Goal: Task Accomplishment & Management: Complete application form

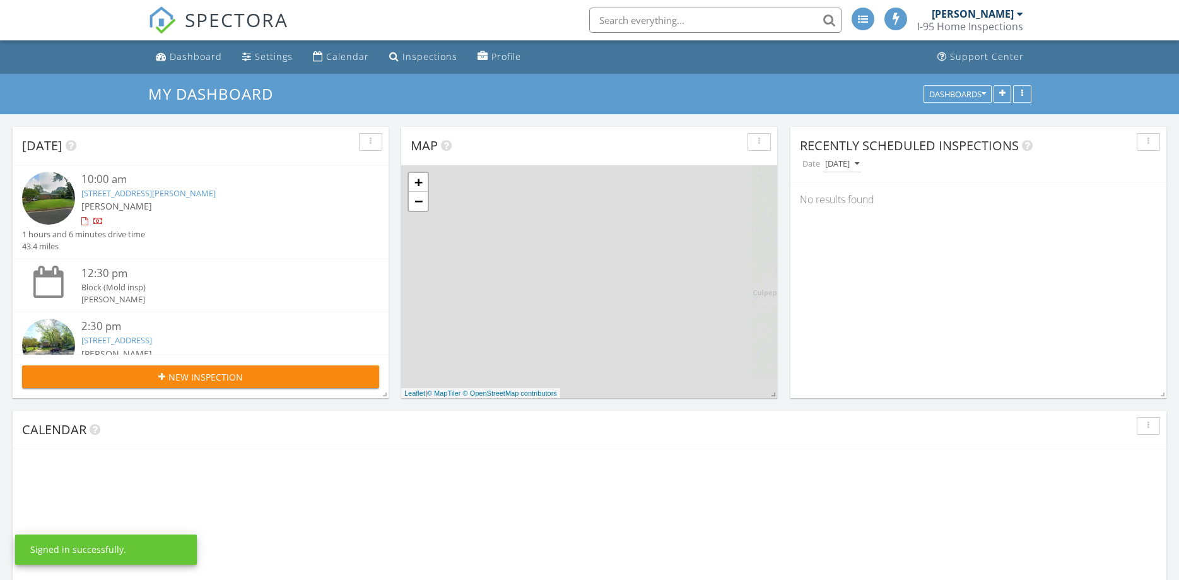
scroll to position [1243, 1180]
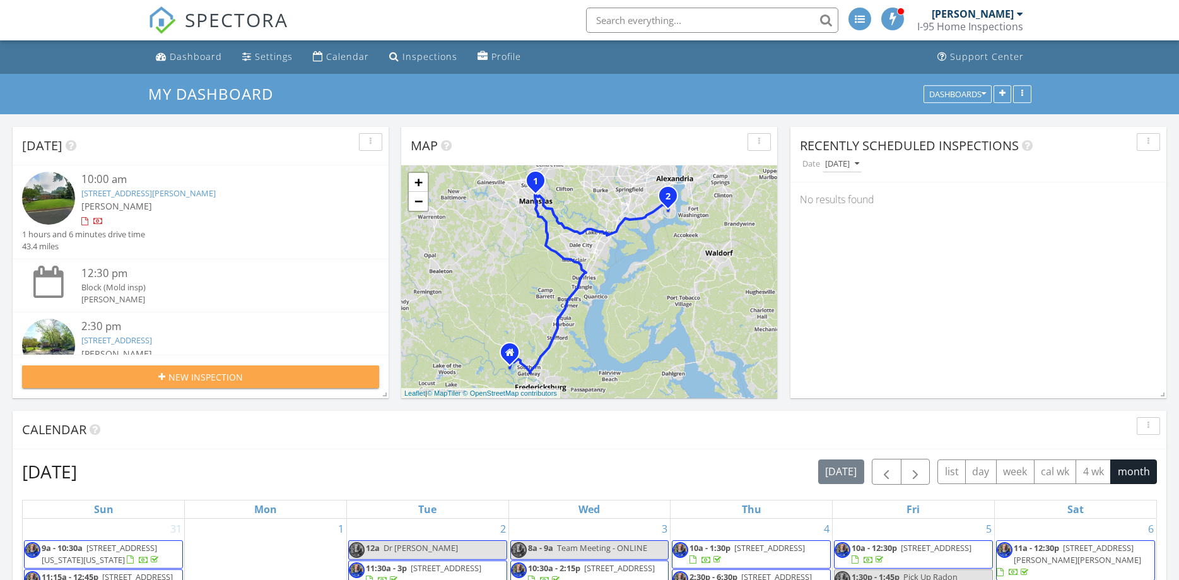
click at [245, 375] on div "New Inspection" at bounding box center [200, 376] width 337 height 13
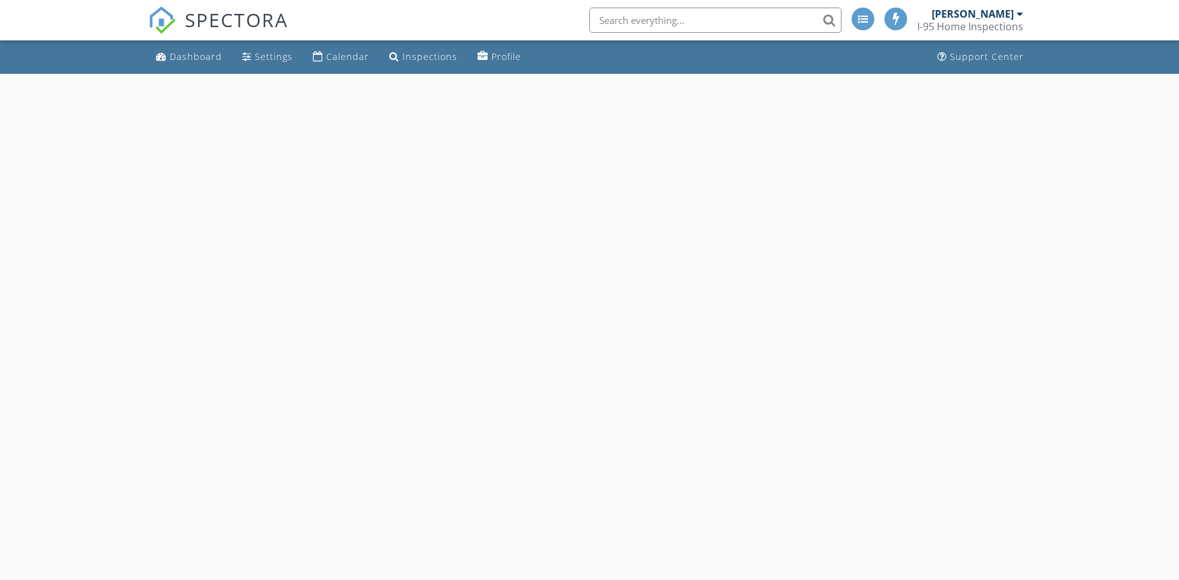
select select "8"
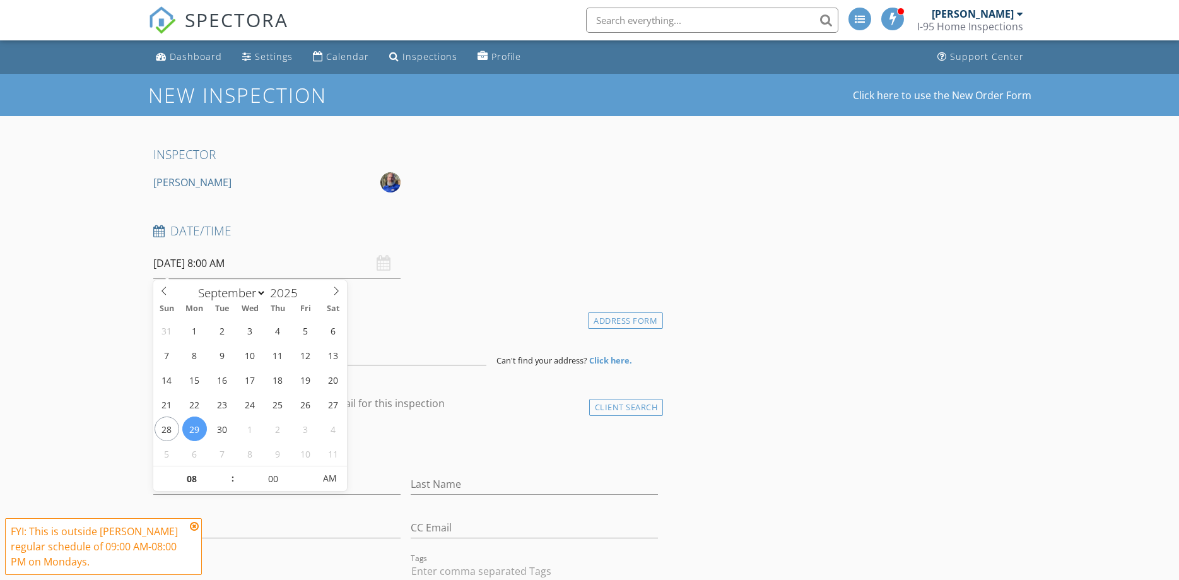
click at [266, 267] on input "09/29/2025 8:00 AM" at bounding box center [276, 263] width 247 height 31
type input "09/28/2025 8:00 AM"
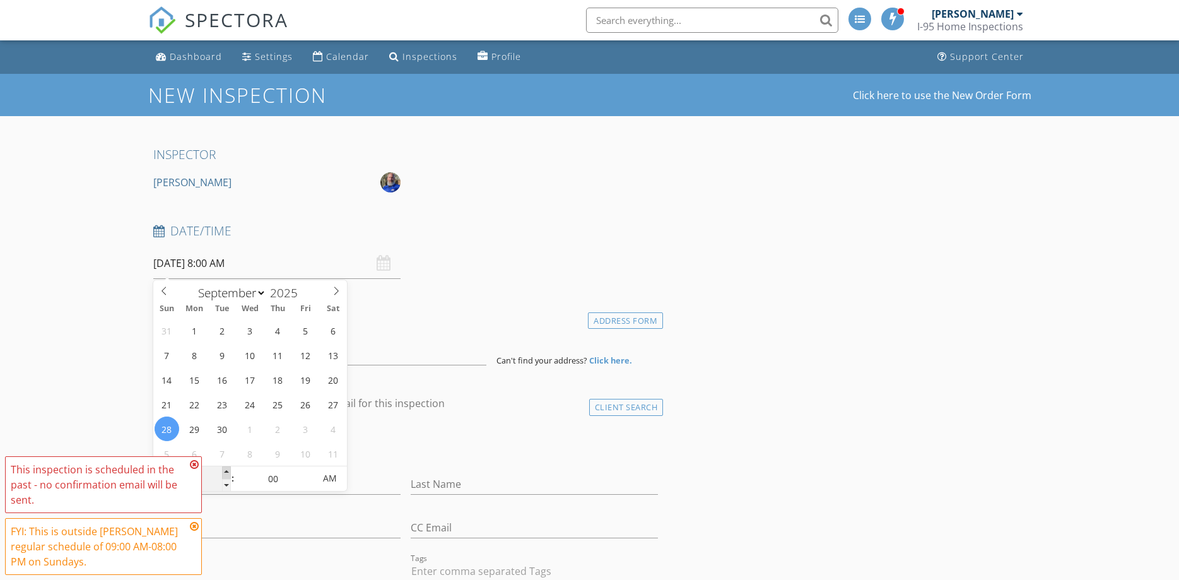
type input "09"
type input "09/28/2025 9:00 AM"
click at [225, 474] on span at bounding box center [226, 472] width 9 height 13
type input "10"
type input "09/28/2025 10:00 AM"
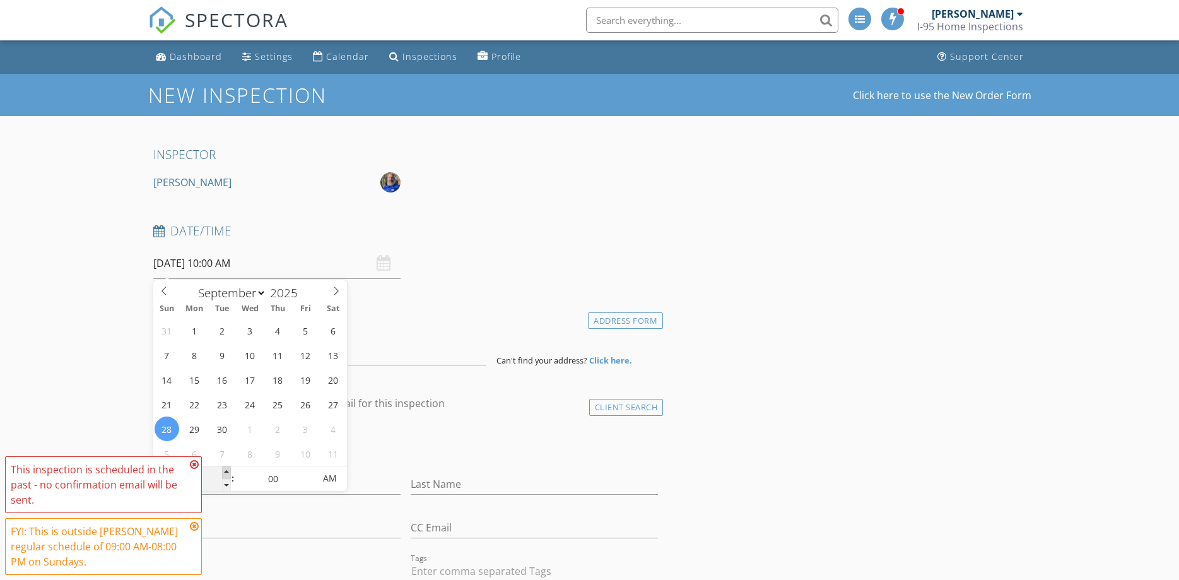
click at [225, 474] on span at bounding box center [226, 472] width 9 height 13
type input "11"
type input "09/28/2025 11:00 AM"
click at [225, 474] on span at bounding box center [226, 472] width 9 height 13
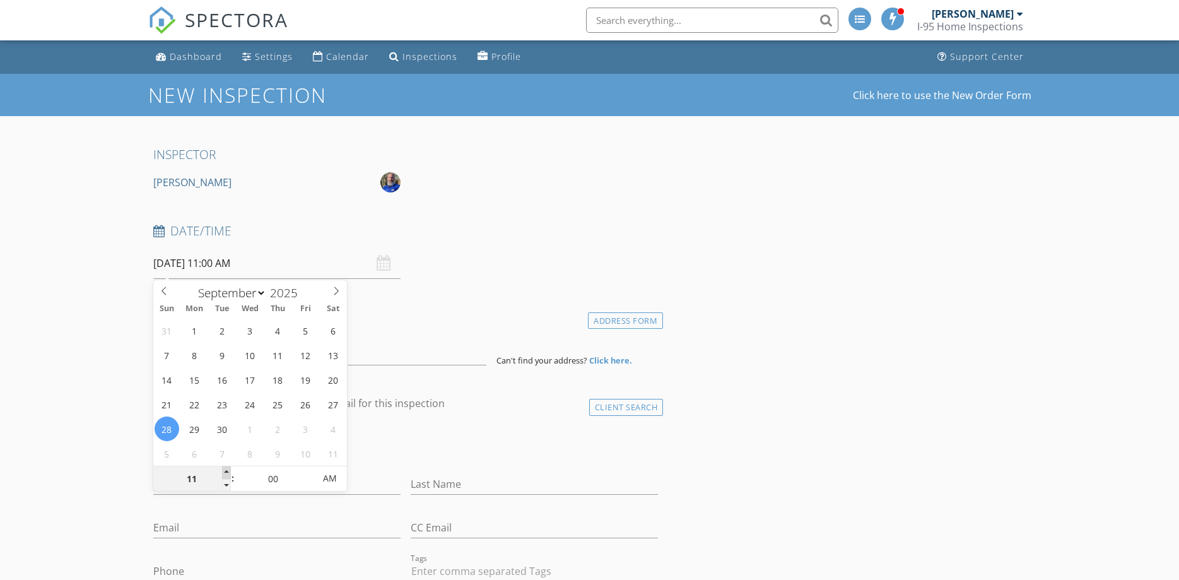
type input "12"
type input "09/28/2025 12:00 PM"
click at [226, 474] on span at bounding box center [226, 472] width 9 height 13
type input "05"
type input "09/28/2025 12:05 PM"
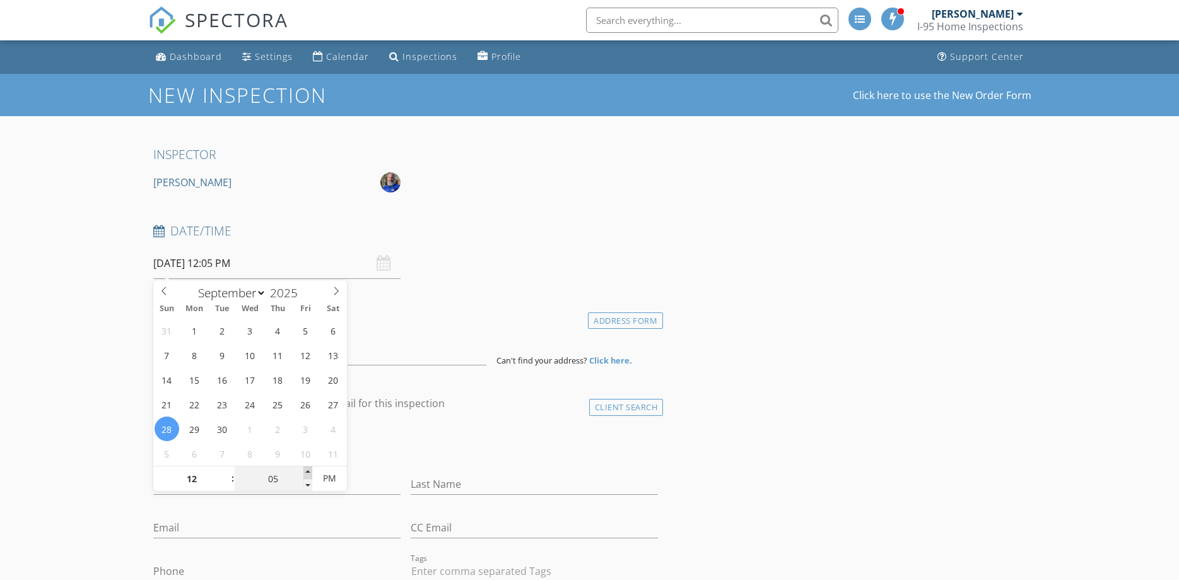
click at [310, 472] on span at bounding box center [307, 472] width 9 height 13
type input "10"
type input "09/28/2025 12:10 PM"
click at [310, 472] on span at bounding box center [307, 472] width 9 height 13
type input "15"
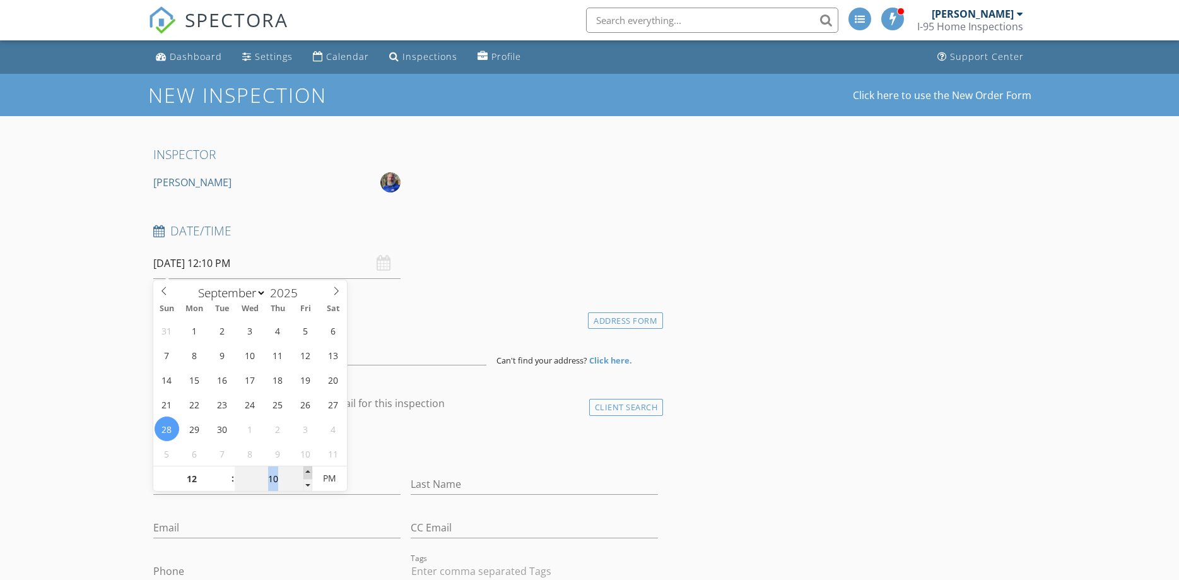
type input "09/28/2025 12:15 PM"
click at [310, 472] on span at bounding box center [307, 472] width 9 height 13
type input "20"
type input "09/28/2025 12:20 PM"
click at [310, 472] on span at bounding box center [307, 472] width 9 height 13
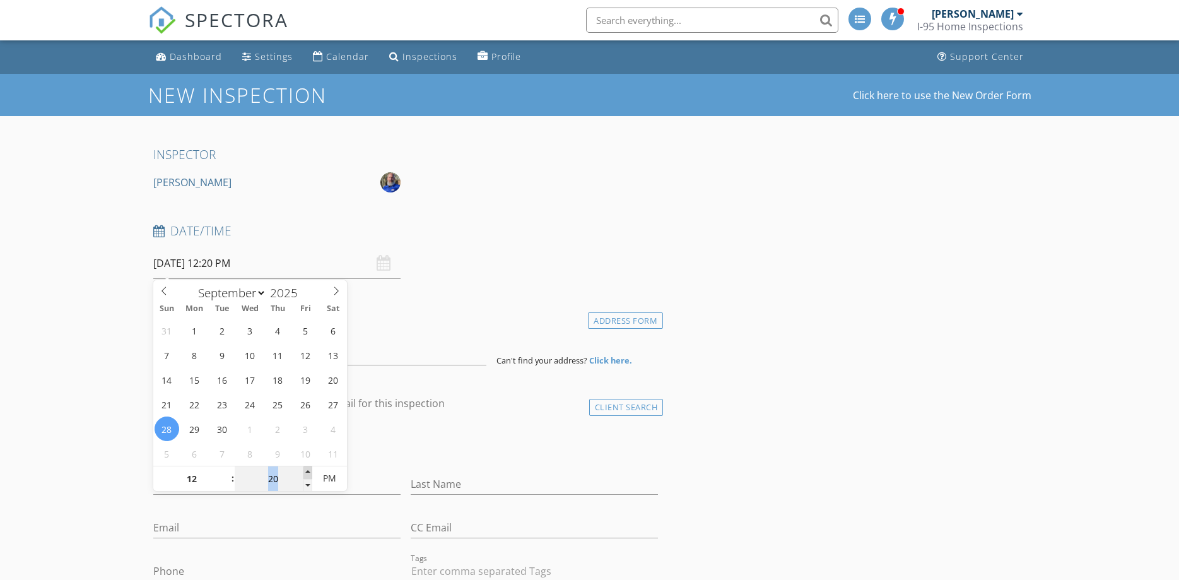
type input "25"
type input "09/28/2025 12:25 PM"
click at [310, 472] on span at bounding box center [307, 472] width 9 height 13
type input "30"
type input "[DATE] 12:30 PM"
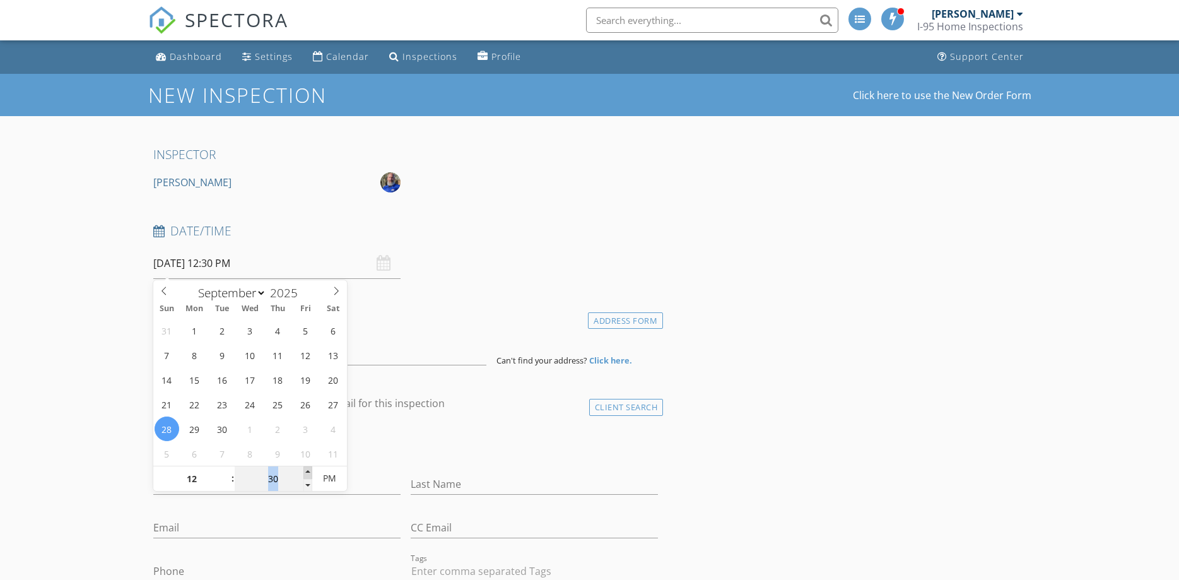
click at [310, 472] on span at bounding box center [307, 472] width 9 height 13
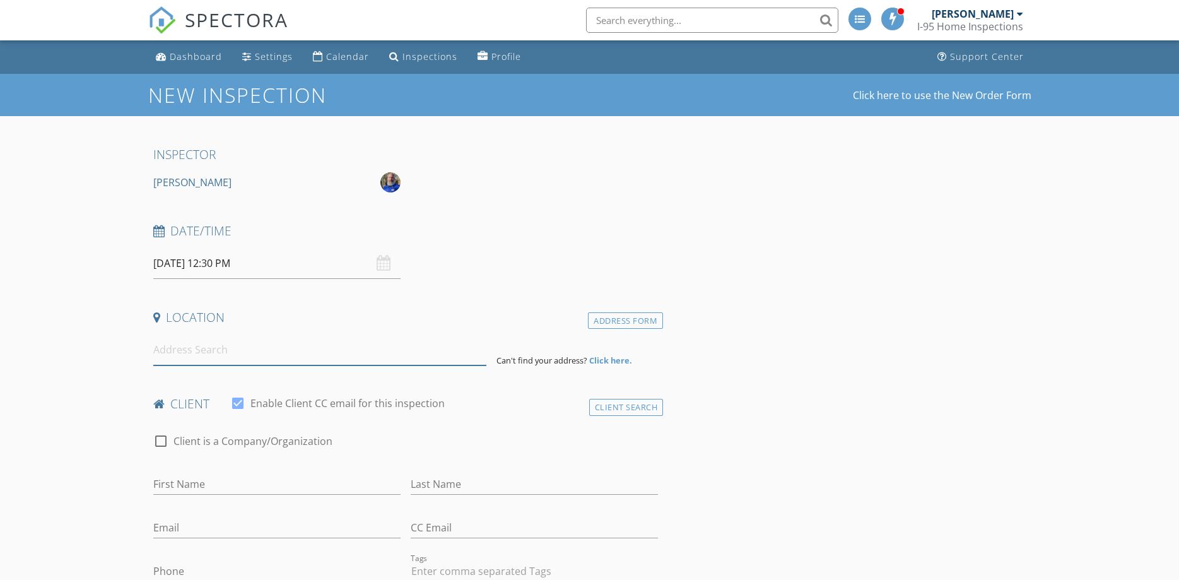
click at [235, 356] on input at bounding box center [319, 349] width 333 height 31
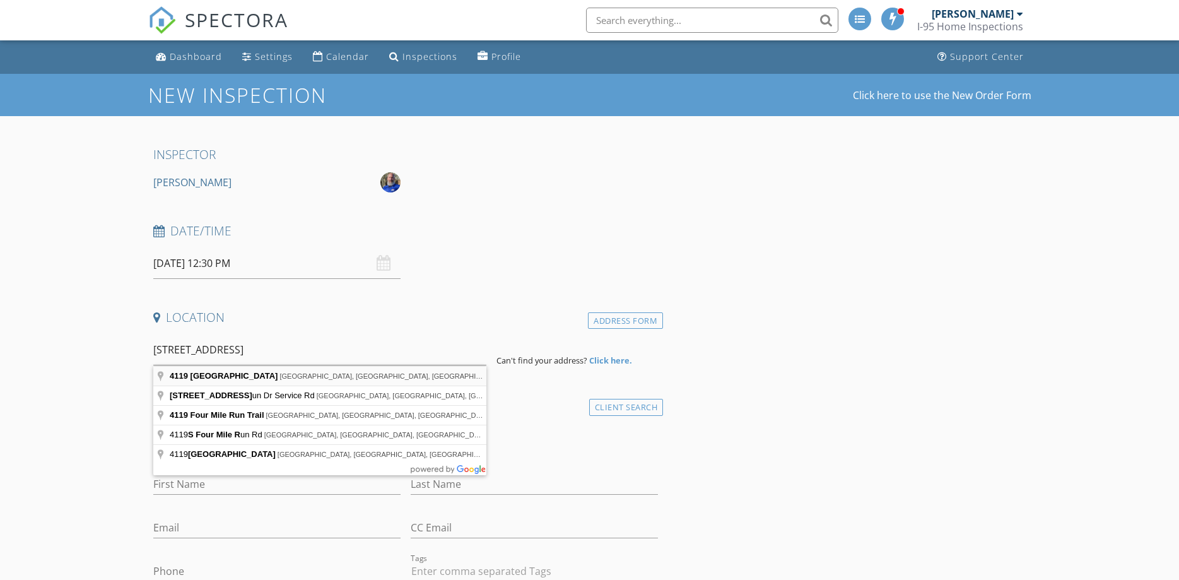
type input "4119 South Four Mile Run Drive, Arlington, VA, USA"
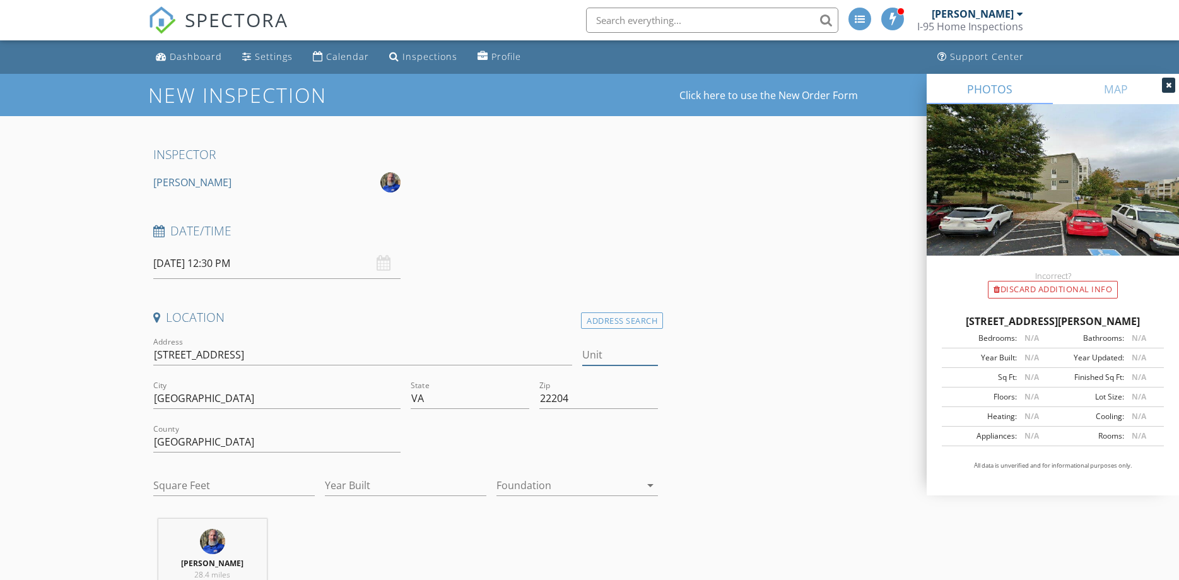
click at [614, 351] on input "Unit" at bounding box center [620, 354] width 76 height 21
type input "404"
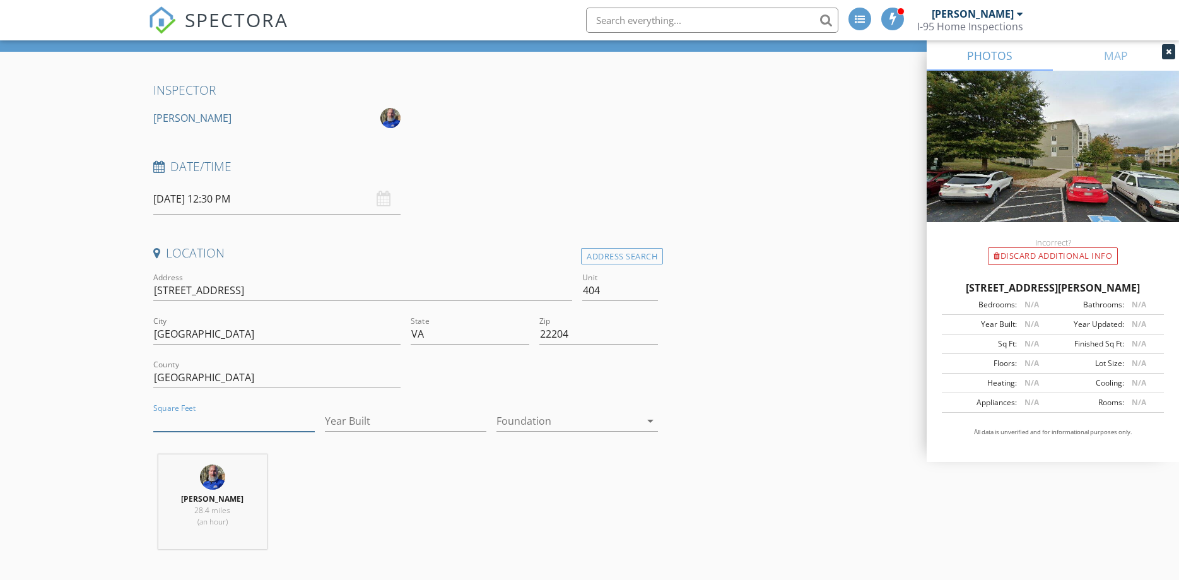
click at [172, 413] on input "Square Feet" at bounding box center [234, 421] width 162 height 21
type input "941"
click at [354, 425] on input "Year Built" at bounding box center [406, 421] width 162 height 21
type input "1966"
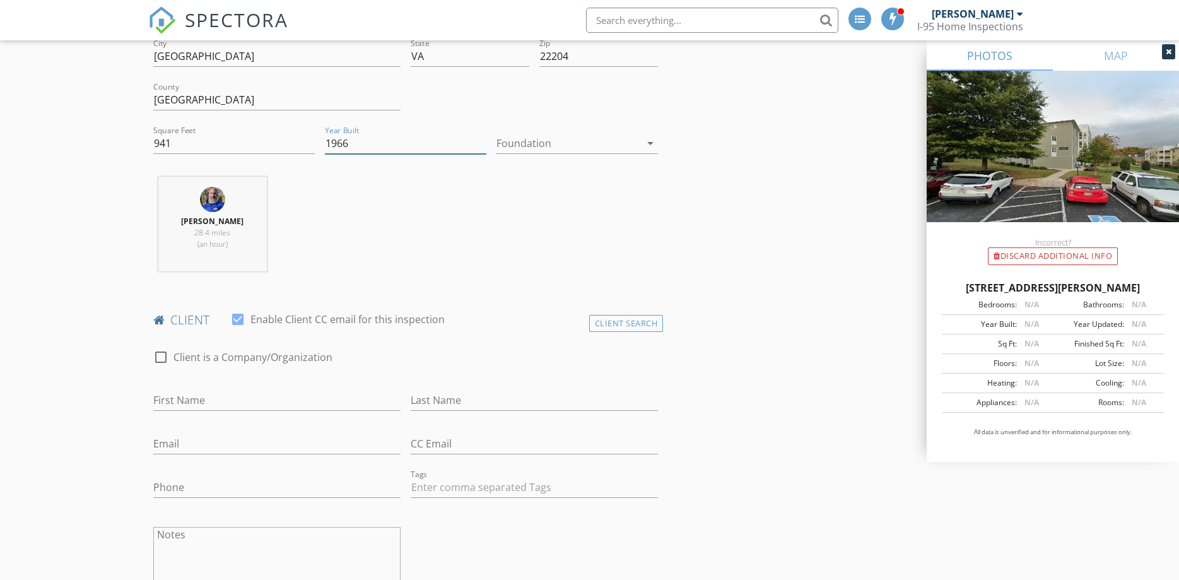
scroll to position [386, 0]
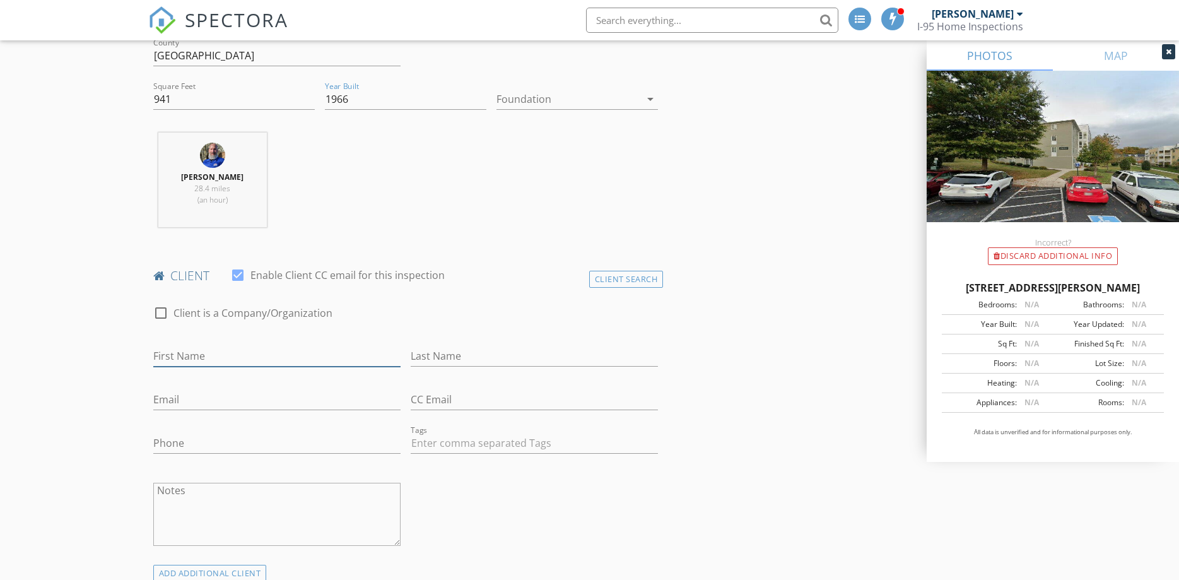
click at [203, 354] on input "First Name" at bounding box center [276, 356] width 247 height 21
click at [602, 283] on div "Client Search" at bounding box center [626, 279] width 74 height 17
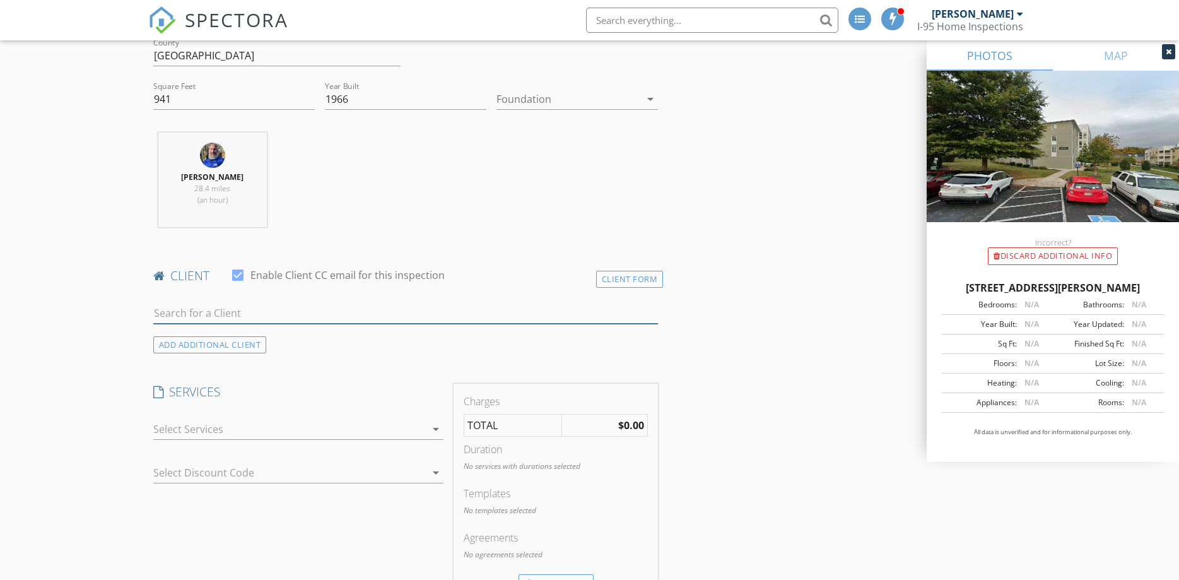
click at [236, 315] on input "text" at bounding box center [405, 313] width 505 height 21
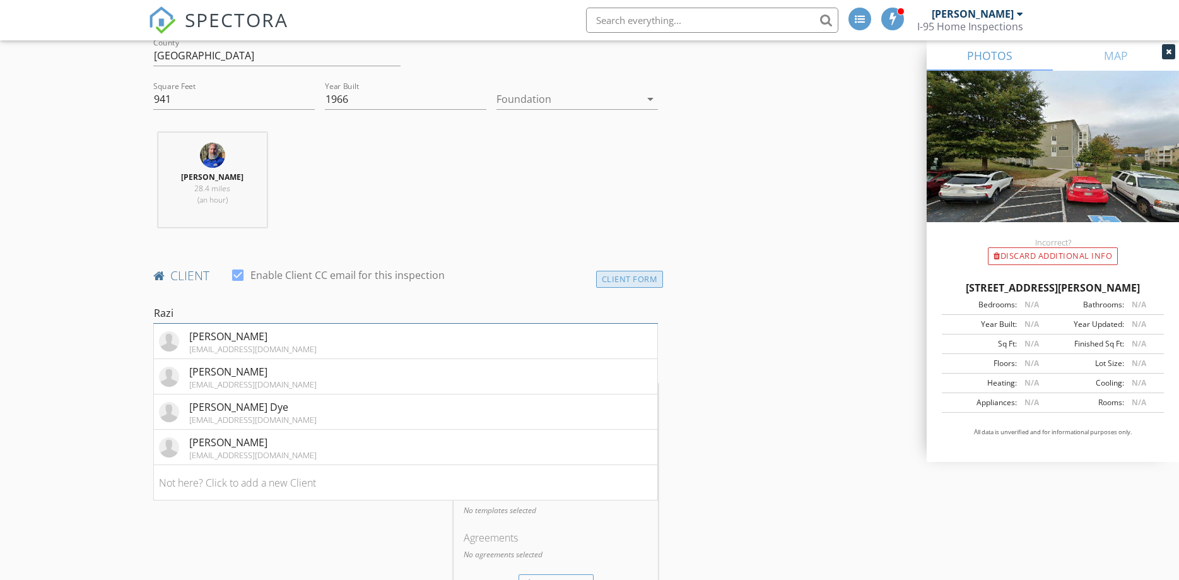
type input "Razi"
click at [626, 281] on div "Client Form" at bounding box center [630, 279] width 68 height 17
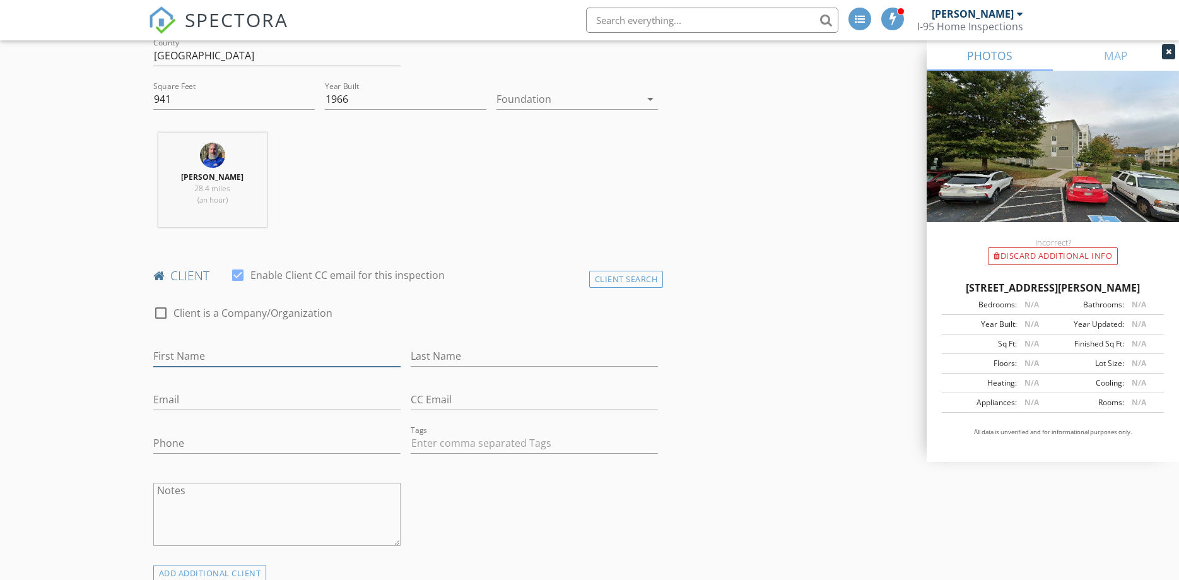
click at [197, 355] on input "First Name" at bounding box center [276, 356] width 247 height 21
type input "Razi"
type input "[PERSON_NAME]"
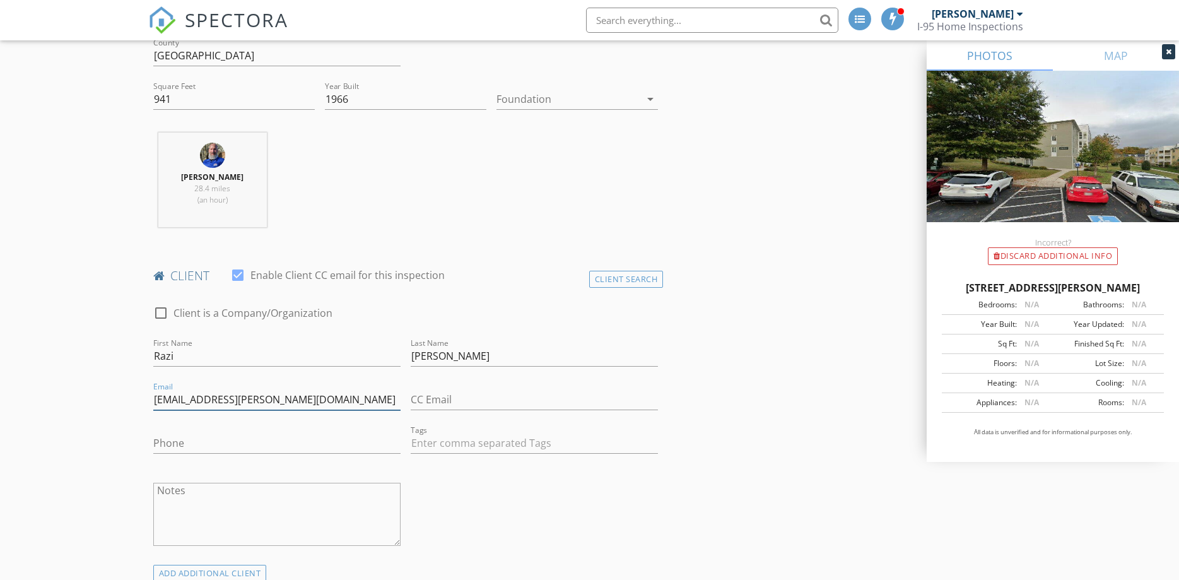
type input "[EMAIL_ADDRESS][PERSON_NAME][DOMAIN_NAME]"
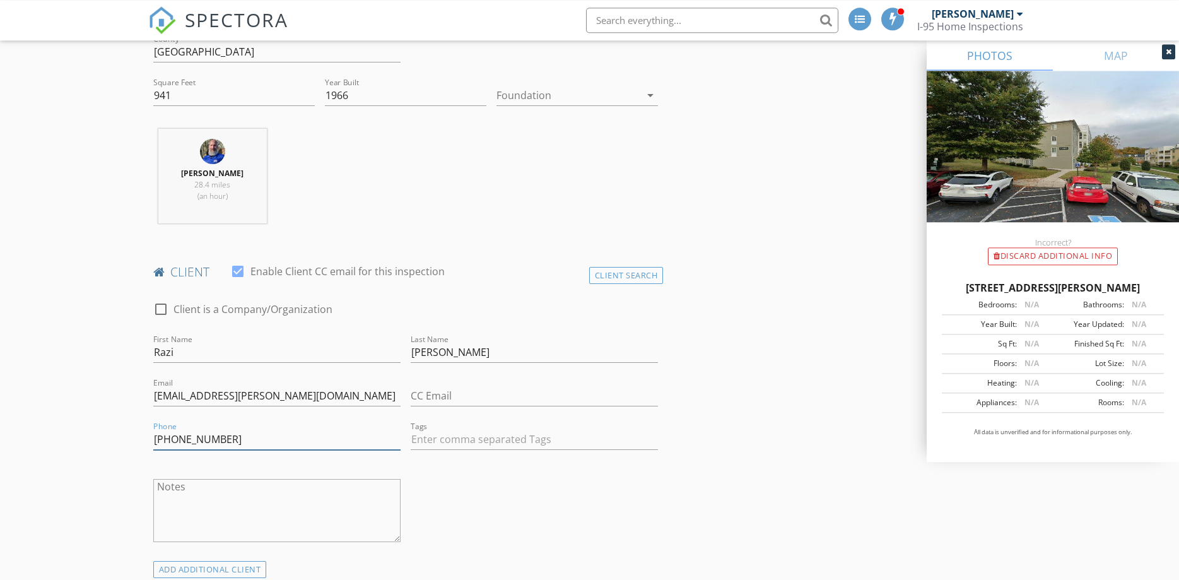
scroll to position [643, 0]
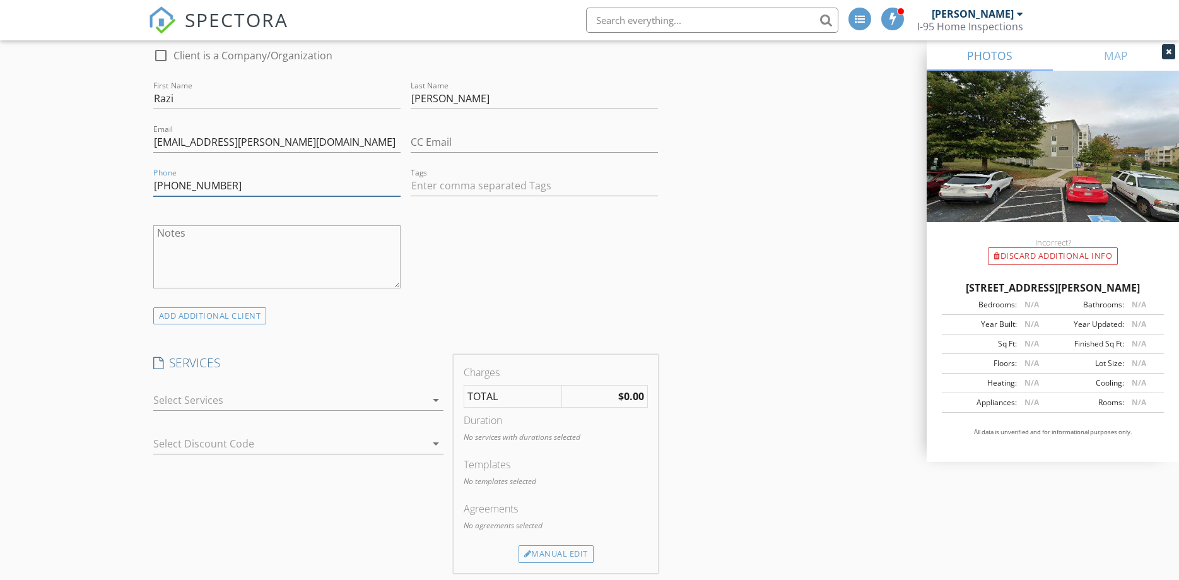
type input "[PHONE_NUMBER]"
click at [232, 399] on div at bounding box center [289, 400] width 273 height 20
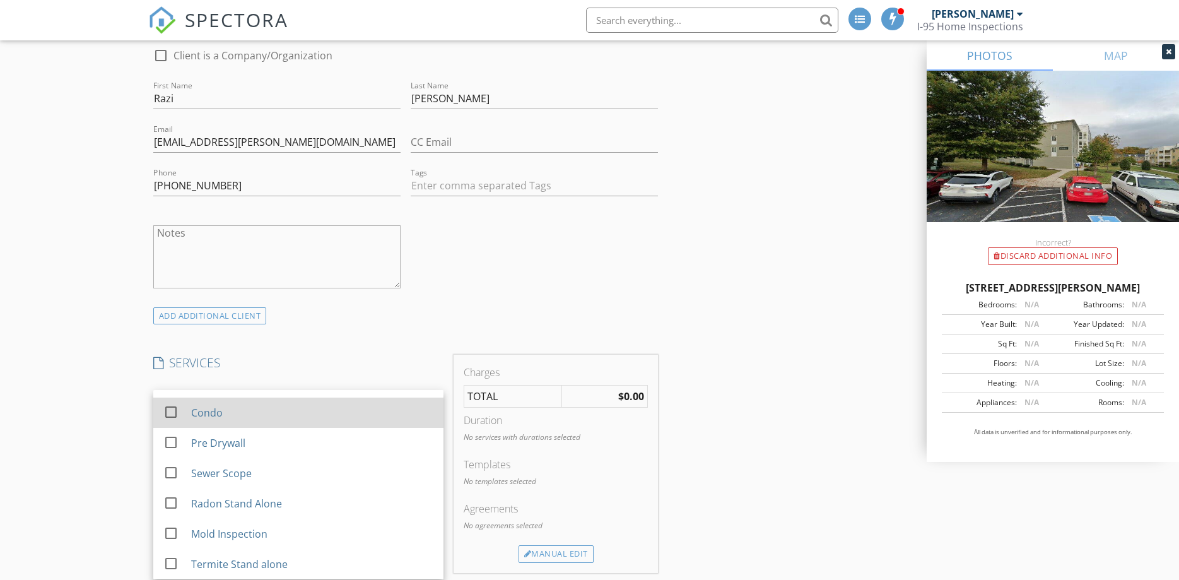
scroll to position [167, 0]
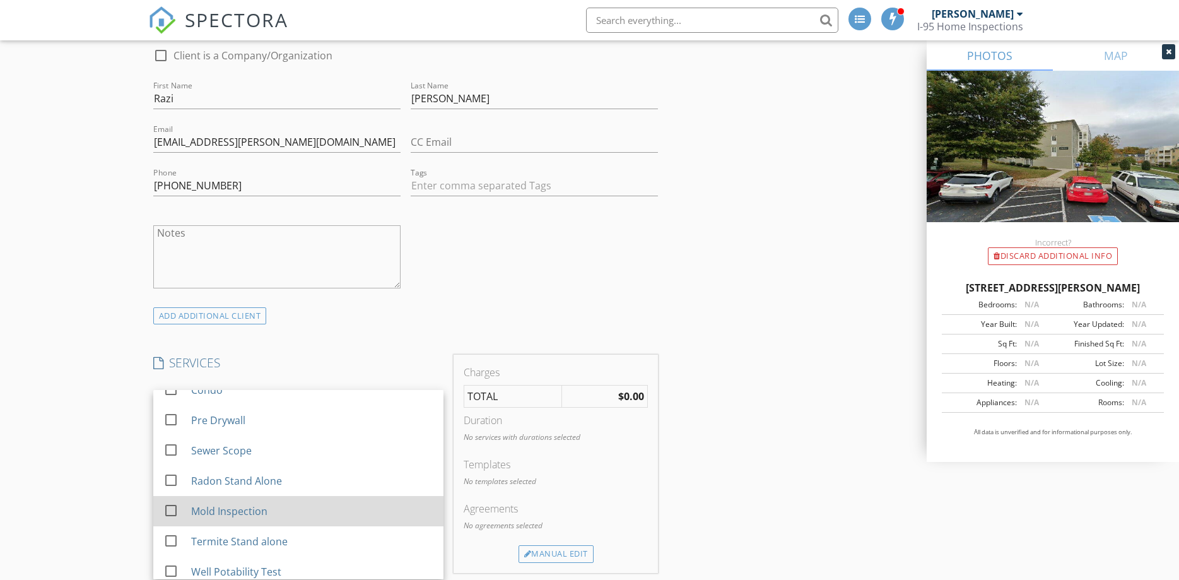
click at [241, 510] on div "Mold Inspection" at bounding box center [229, 510] width 76 height 15
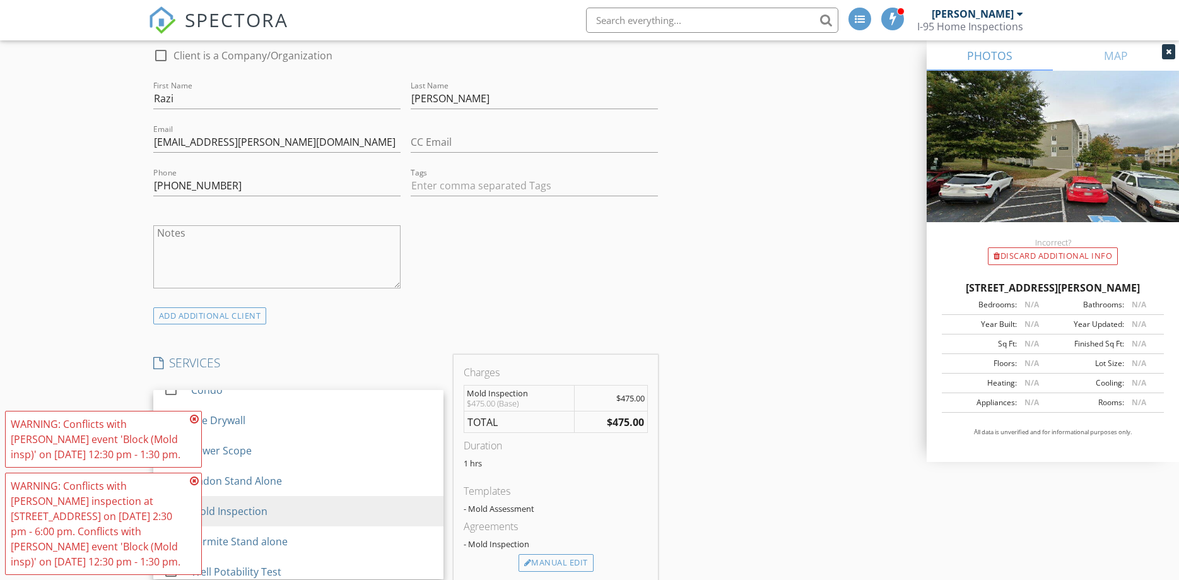
click at [194, 421] on icon at bounding box center [194, 419] width 9 height 10
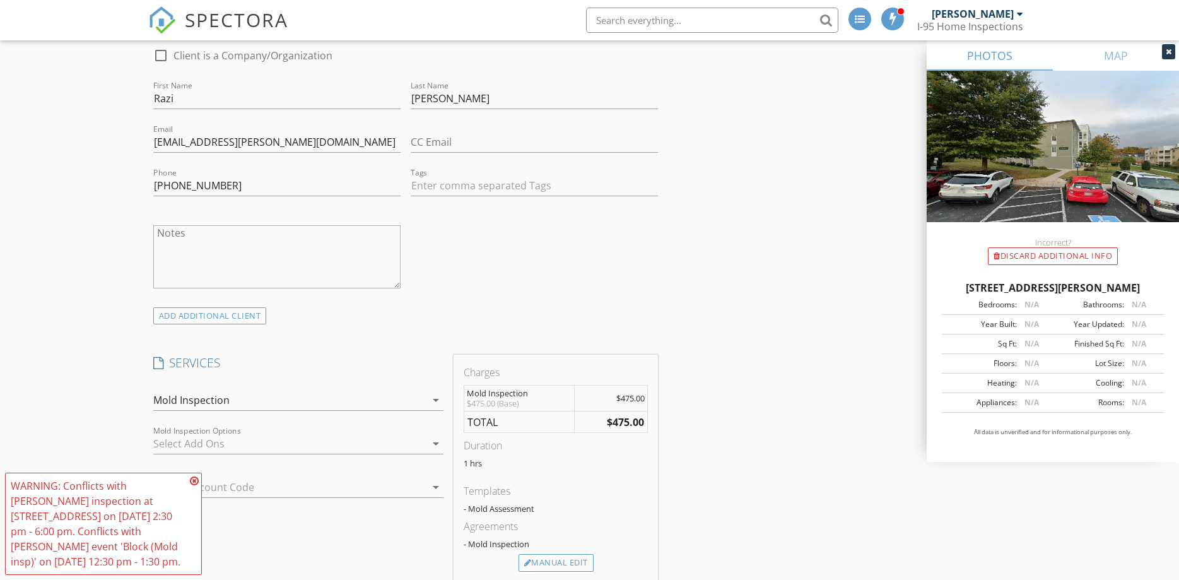
click at [192, 480] on icon at bounding box center [194, 481] width 9 height 10
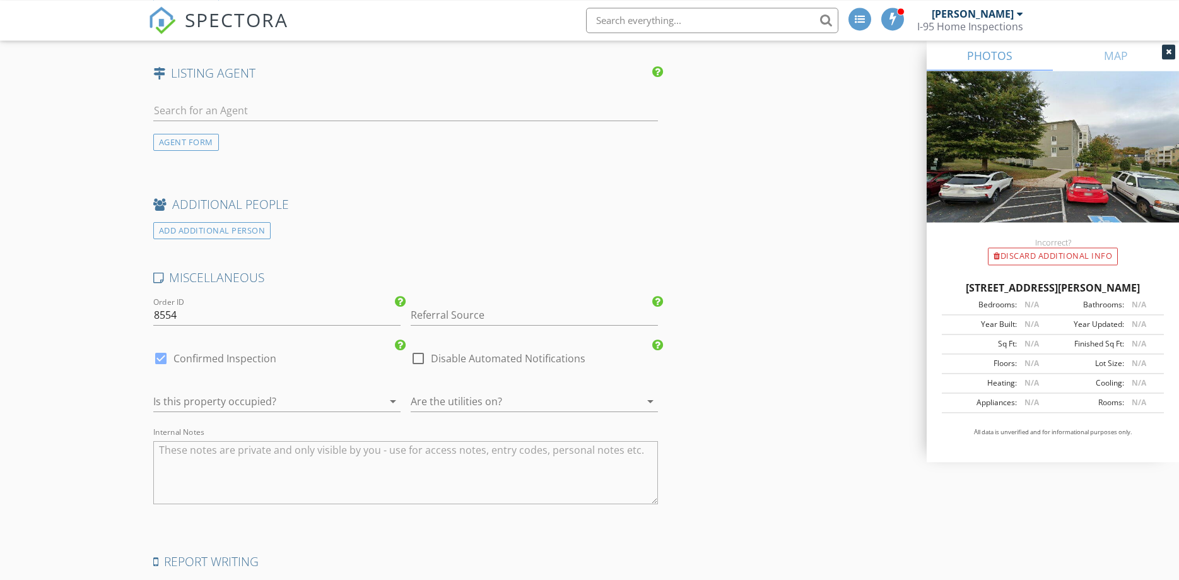
scroll to position [1609, 0]
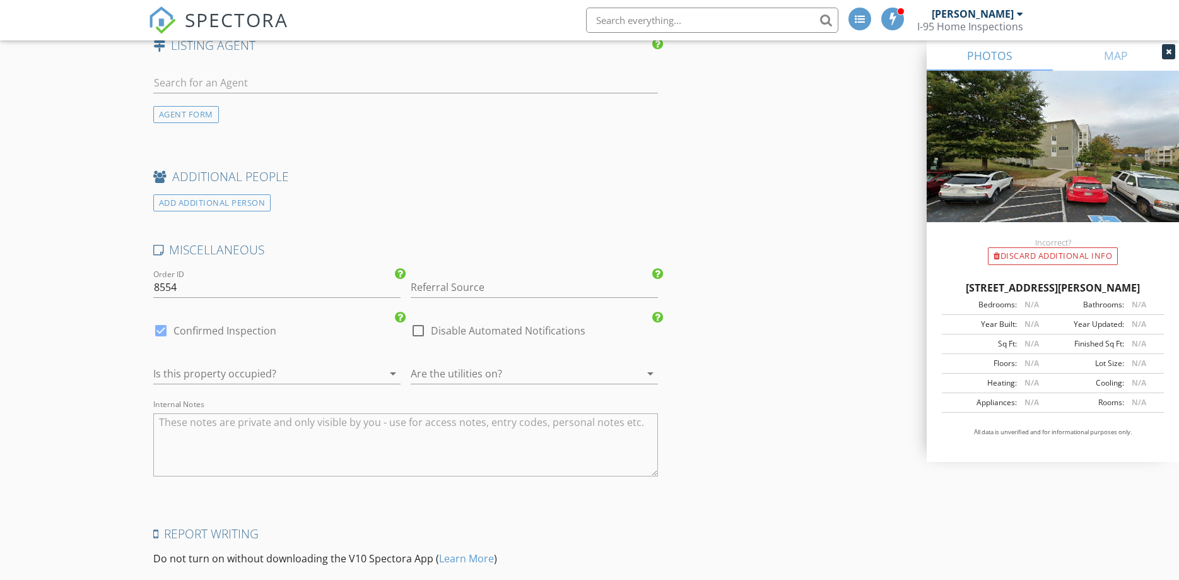
click at [281, 370] on div at bounding box center [259, 373] width 212 height 20
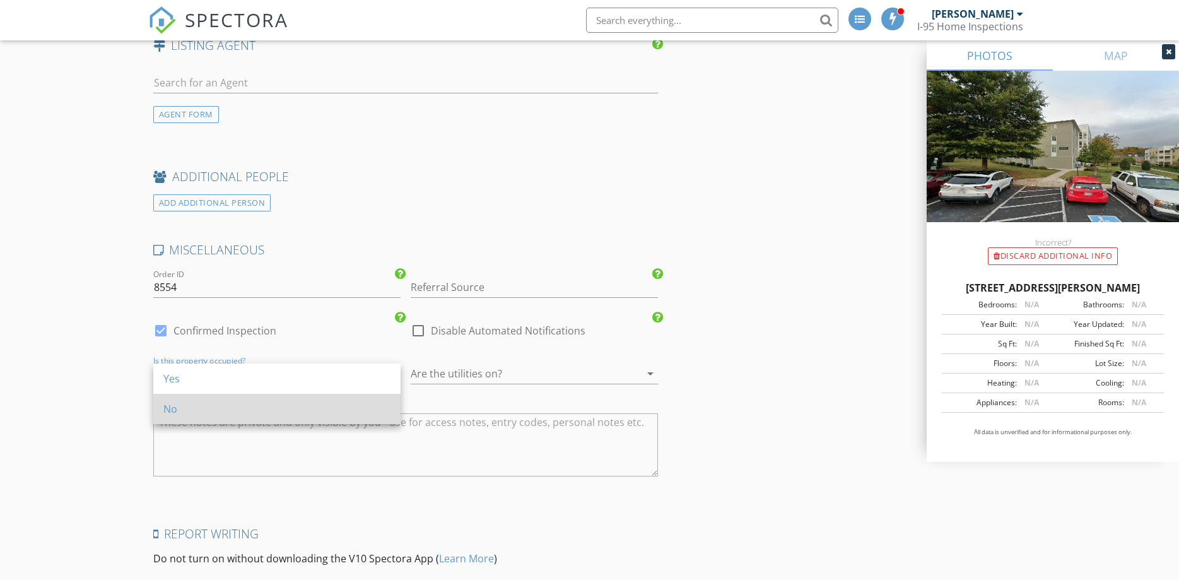
click at [228, 409] on div "No" at bounding box center [276, 408] width 227 height 15
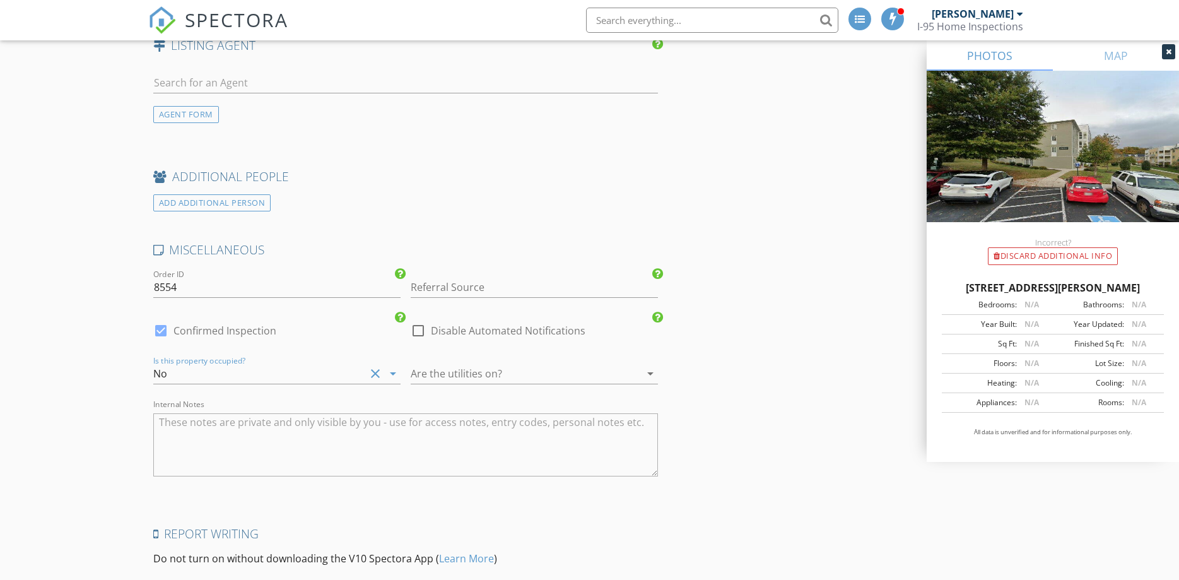
click at [459, 377] on div at bounding box center [517, 373] width 212 height 20
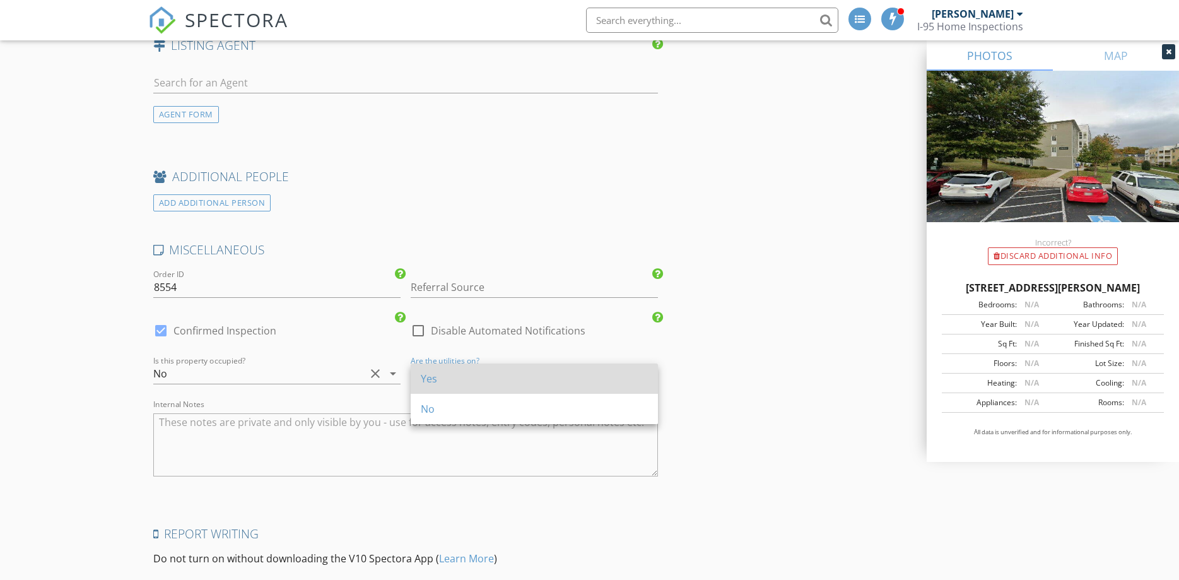
click at [458, 386] on div "Yes" at bounding box center [534, 378] width 227 height 30
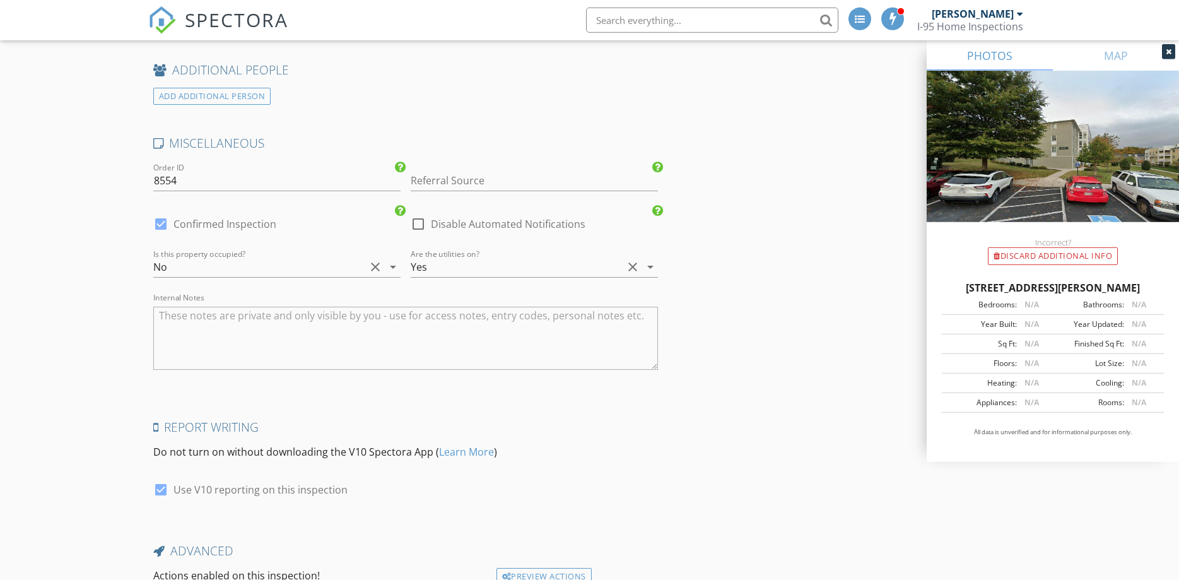
scroll to position [1824, 0]
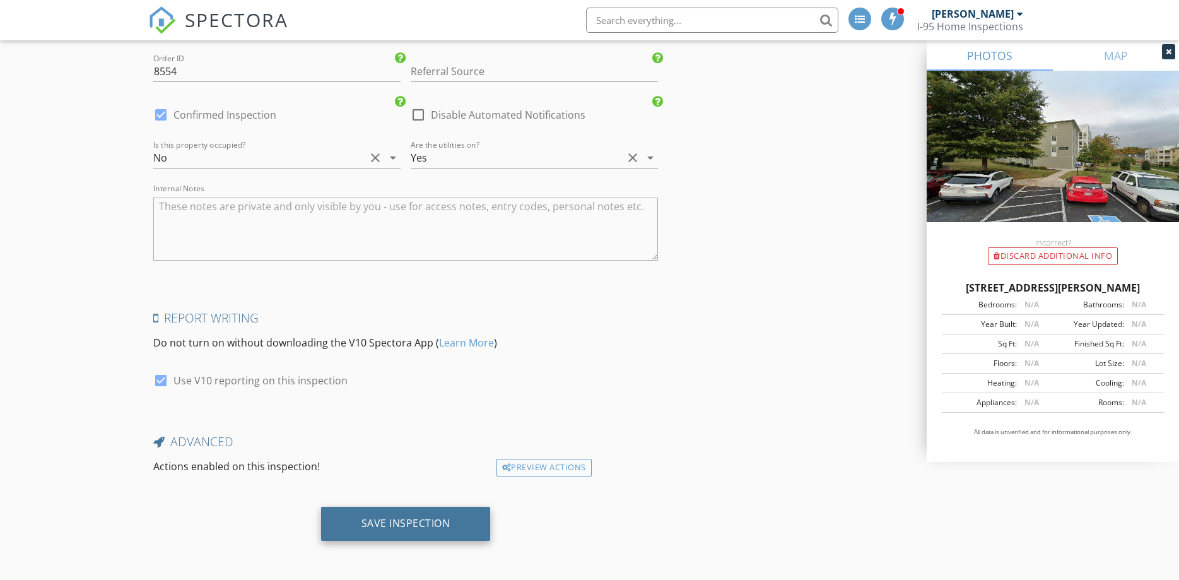
click at [355, 519] on div "Save Inspection" at bounding box center [406, 524] width 170 height 34
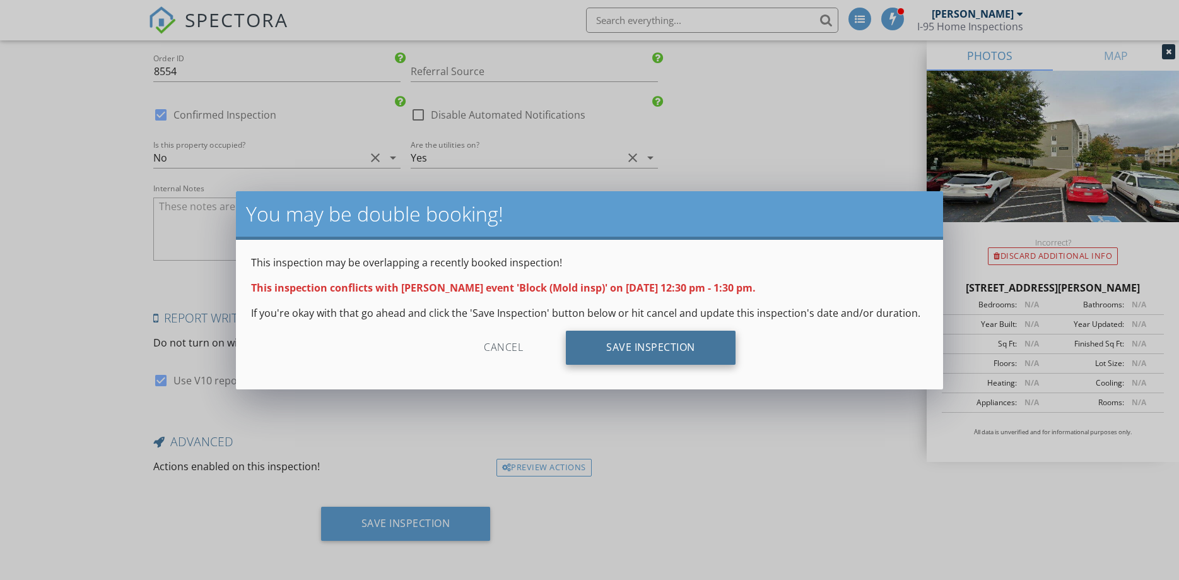
click at [640, 356] on div "Save Inspection" at bounding box center [651, 348] width 170 height 34
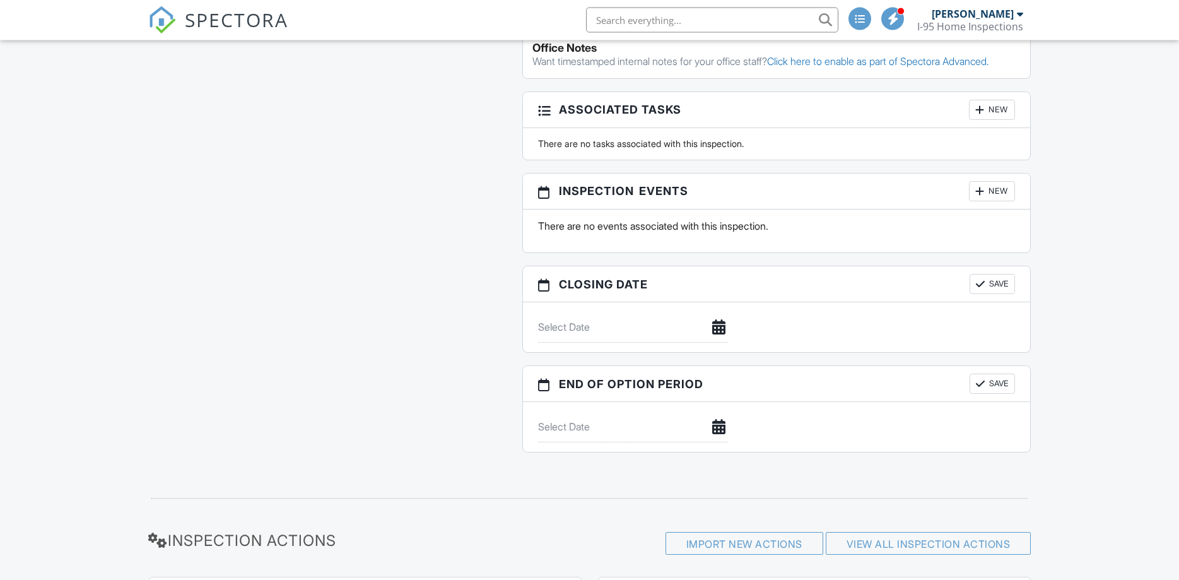
scroll to position [958, 0]
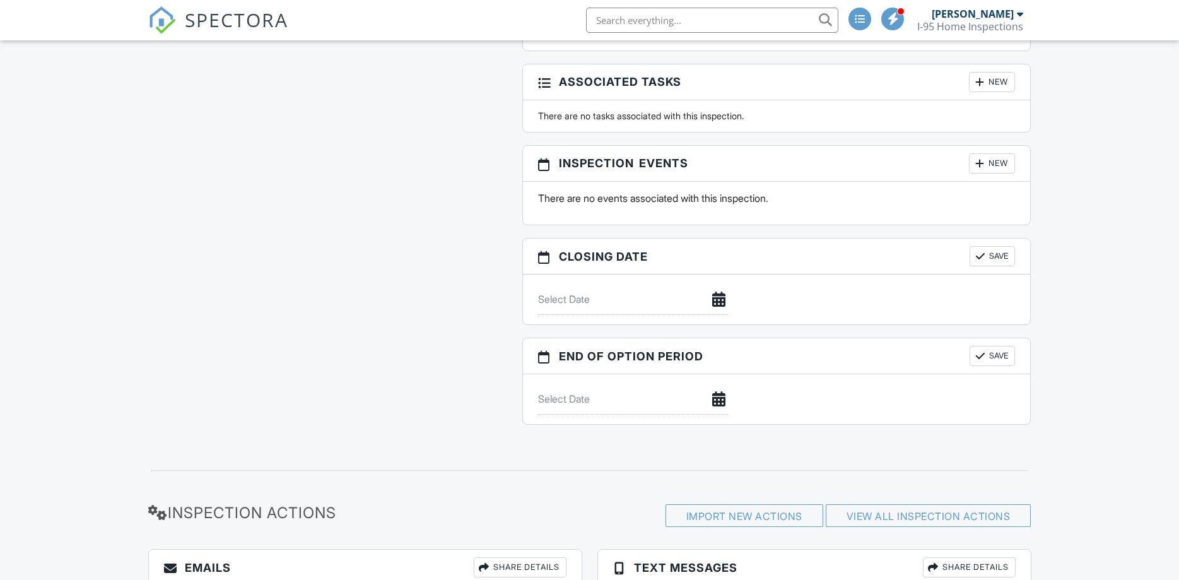
scroll to position [1262, 0]
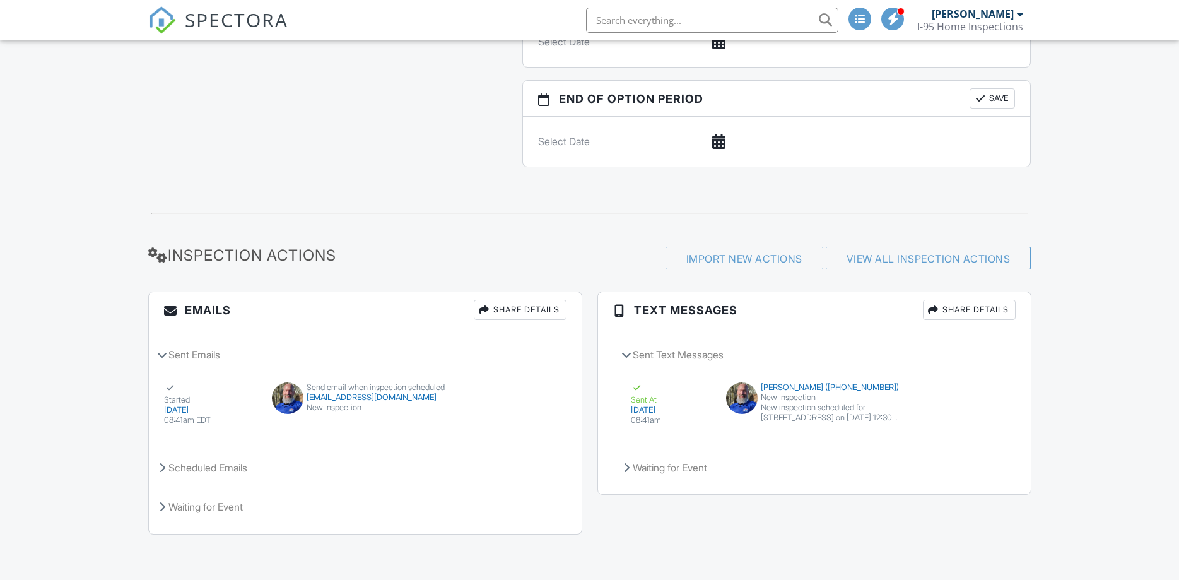
click at [511, 311] on div "Share Details" at bounding box center [520, 310] width 93 height 20
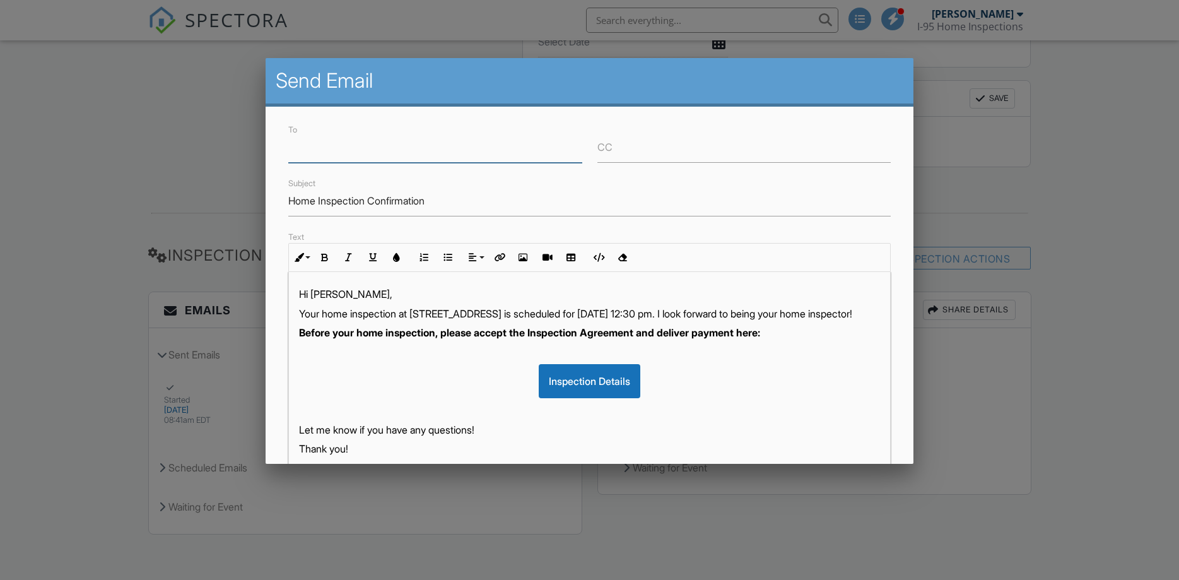
paste input "razi.berman@gmail.com"
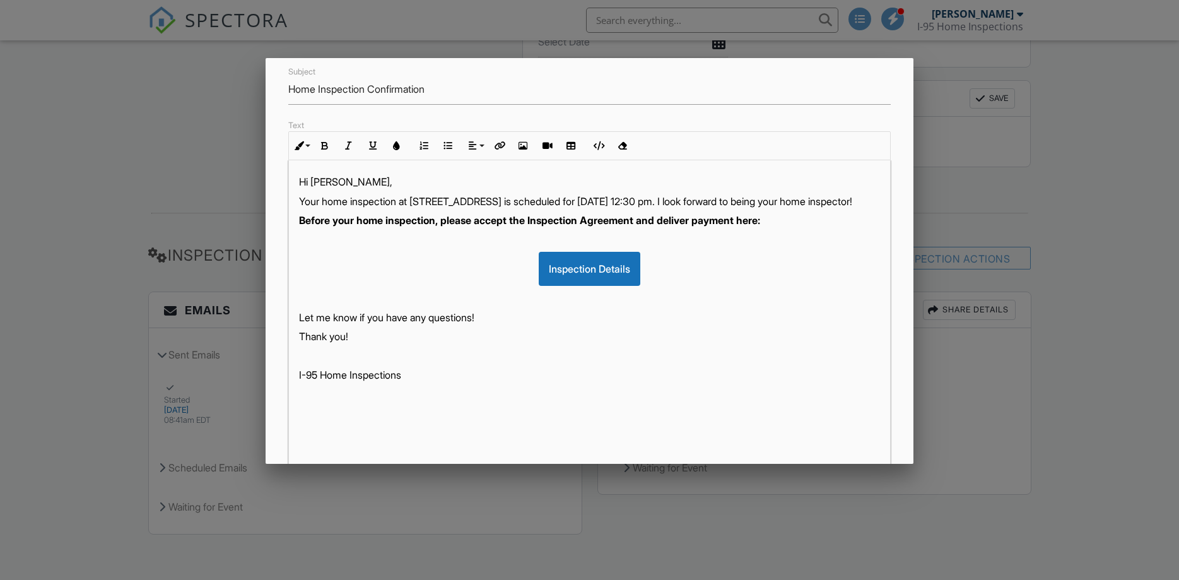
scroll to position [184, 0]
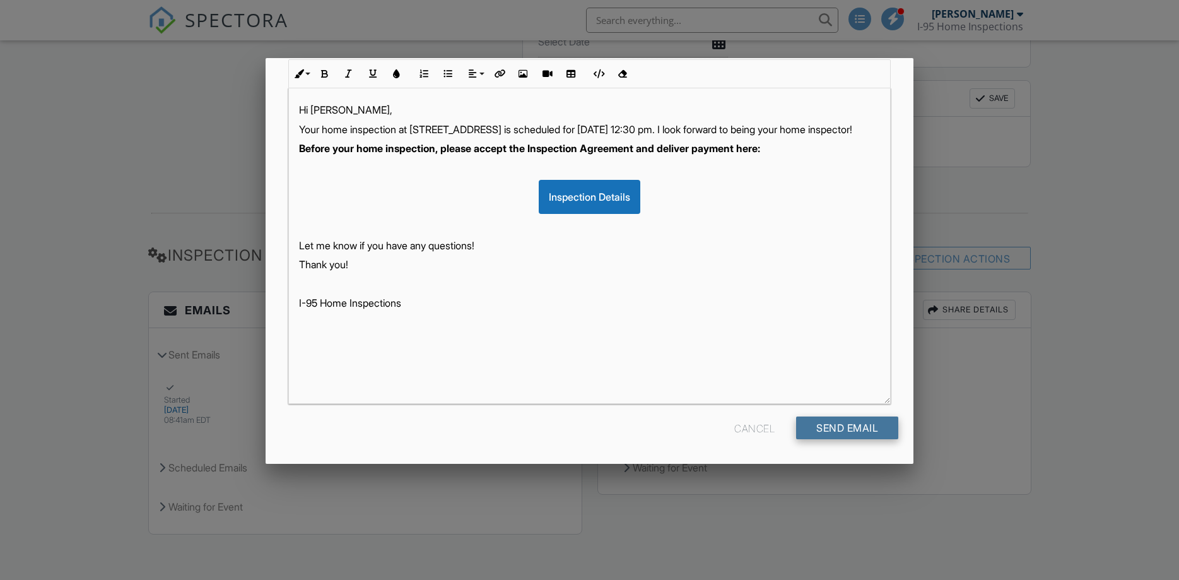
type input "razi.berman@gmail.com"
click at [864, 425] on div "Send Email" at bounding box center [847, 427] width 102 height 23
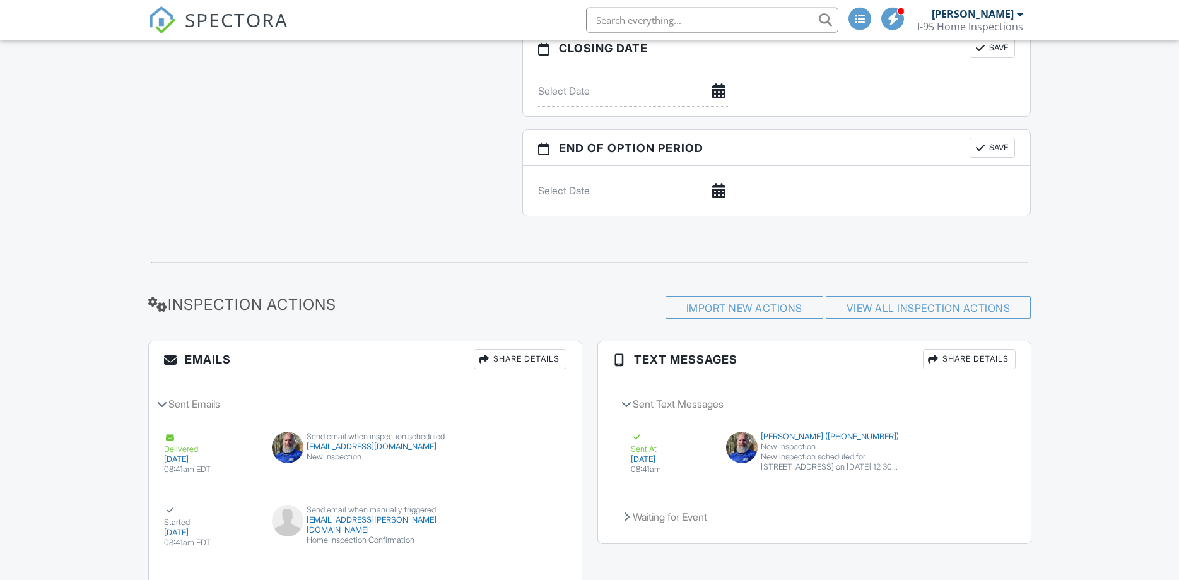
scroll to position [1240, 0]
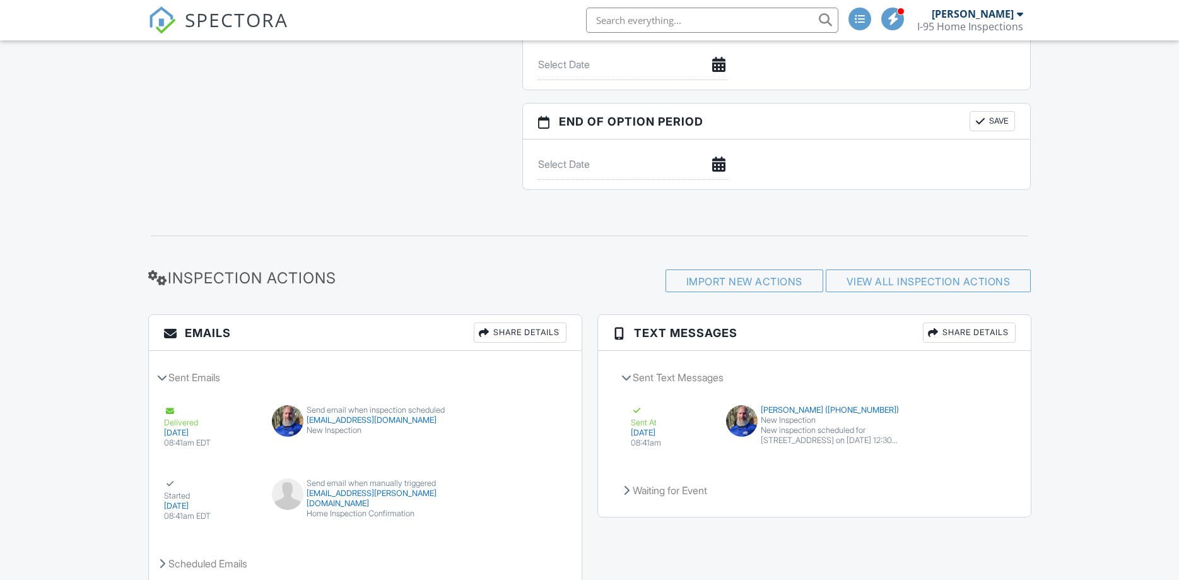
click at [956, 336] on div "Share Details" at bounding box center [969, 332] width 93 height 20
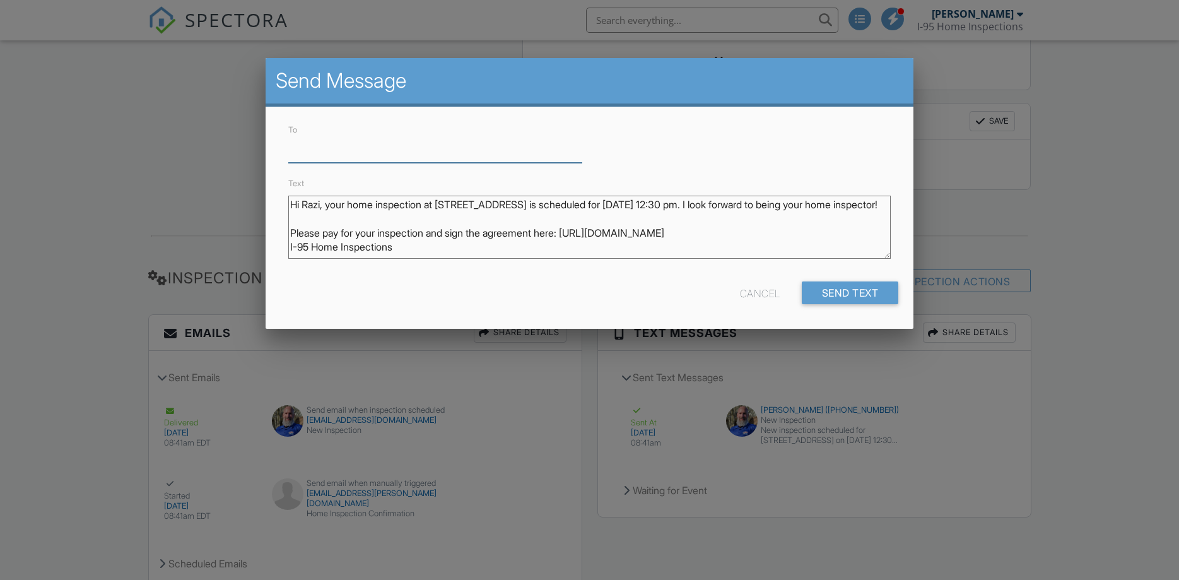
paste input "703-473-5470"
type input "703-473-5470"
click at [845, 288] on div "Send Text" at bounding box center [850, 292] width 97 height 23
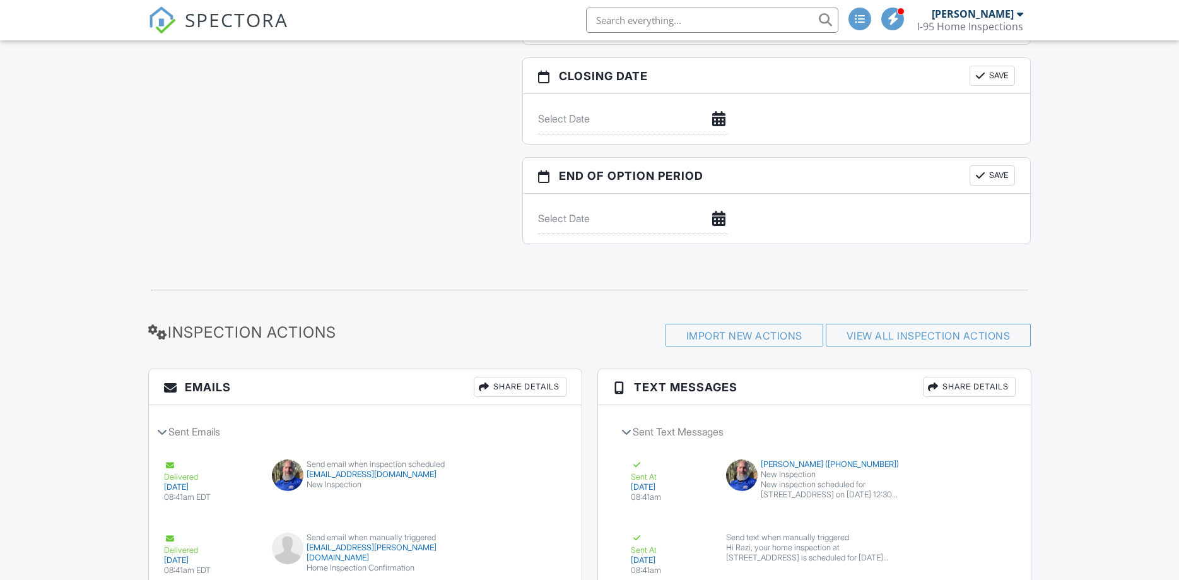
scroll to position [1335, 0]
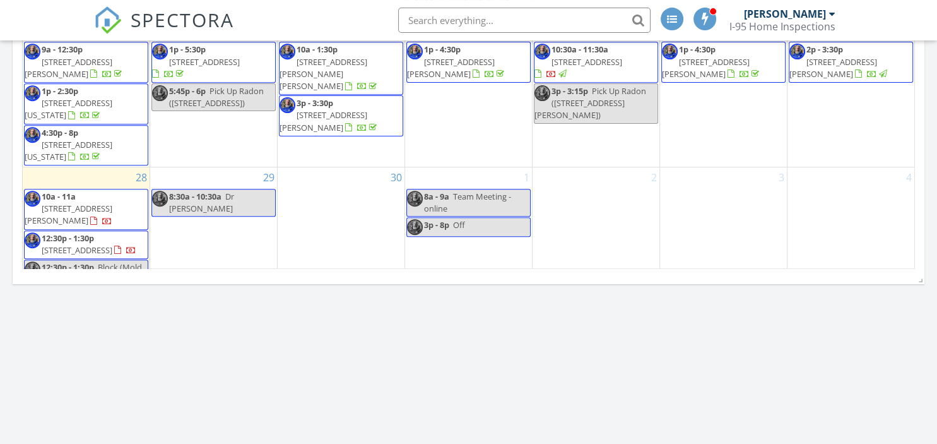
scroll to position [666, 0]
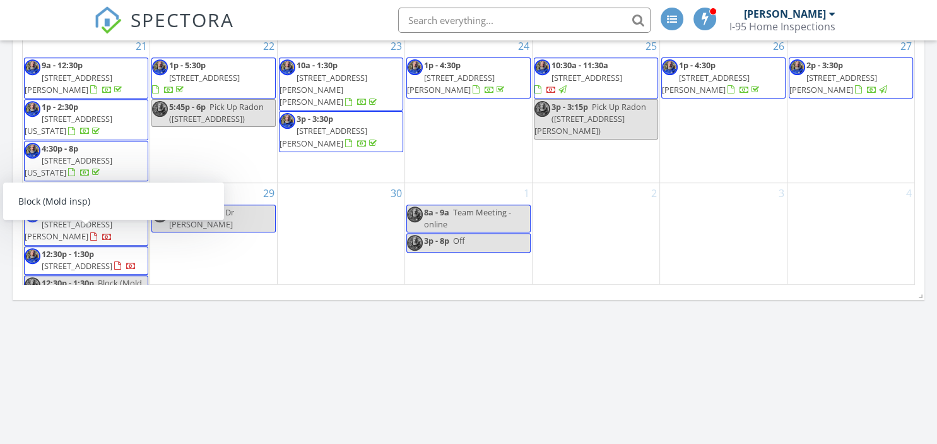
click at [117, 277] on div "12:30p - 1:30p Block (Mold insp)" at bounding box center [86, 289] width 123 height 24
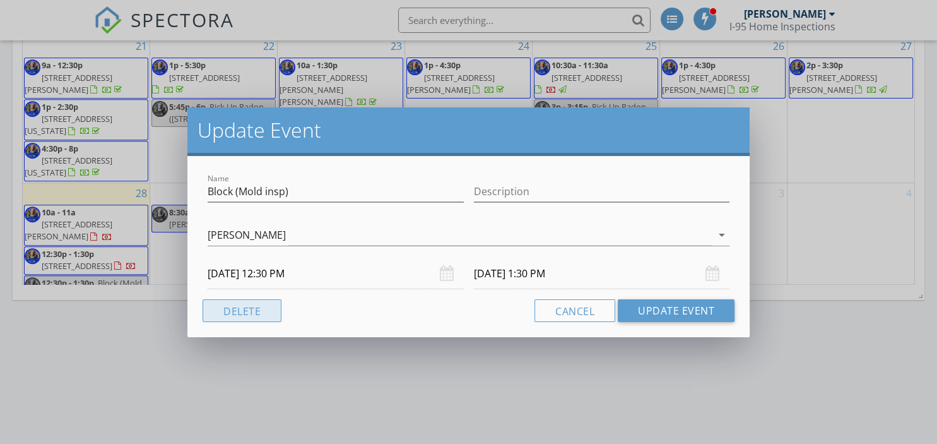
click at [251, 317] on button "Delete" at bounding box center [242, 310] width 79 height 23
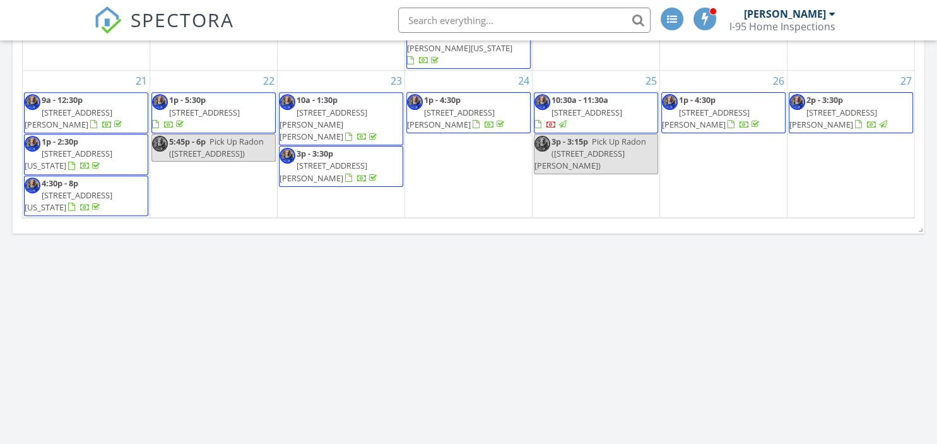
scroll to position [209, 0]
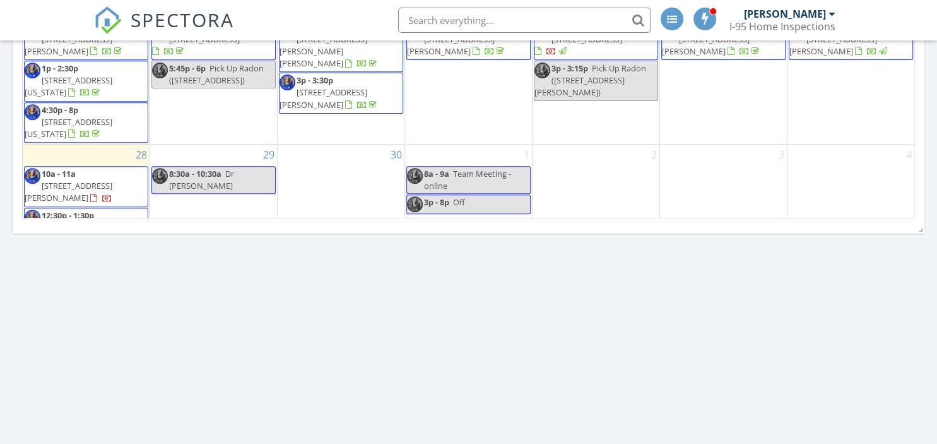
click at [54, 168] on span "10a - 11a" at bounding box center [59, 173] width 34 height 11
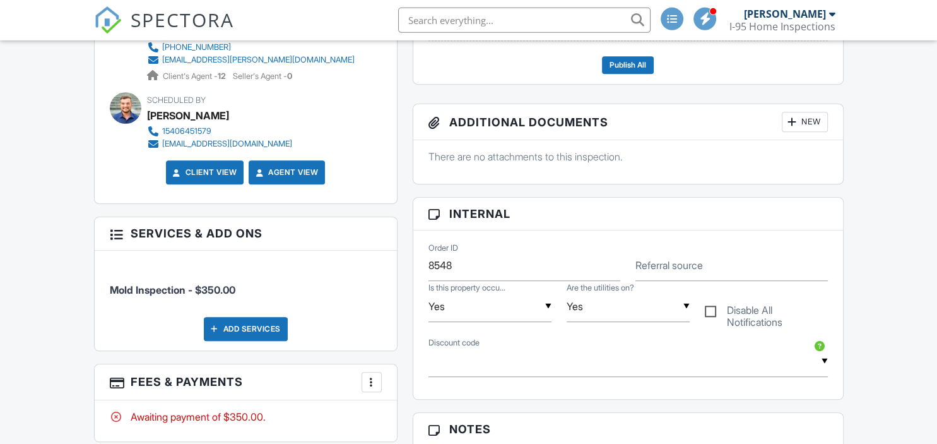
scroll to position [464, 0]
